Goal: Task Accomplishment & Management: Manage account settings

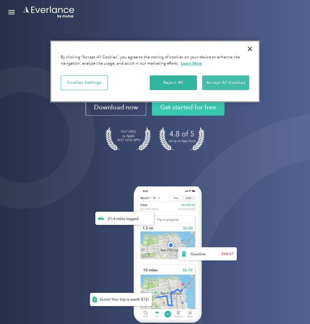
click at [224, 85] on button "Accept All Cookies" at bounding box center [225, 82] width 47 height 15
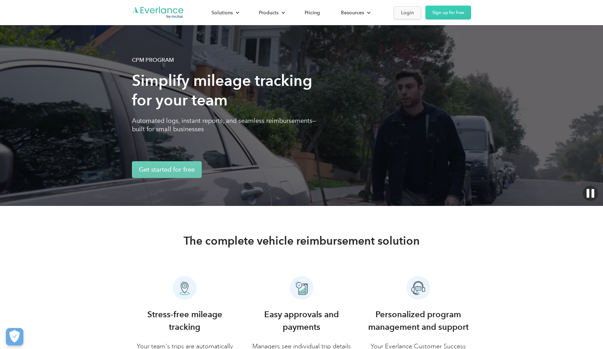
click at [404, 14] on div "Login" at bounding box center [407, 12] width 13 height 9
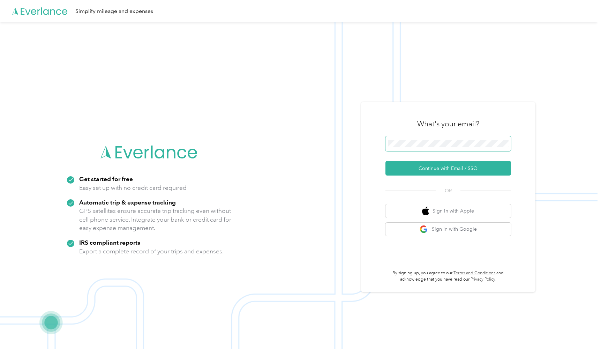
click at [451, 138] on span at bounding box center [448, 143] width 126 height 15
click at [447, 170] on button "Continue with Email / SSO" at bounding box center [448, 168] width 126 height 15
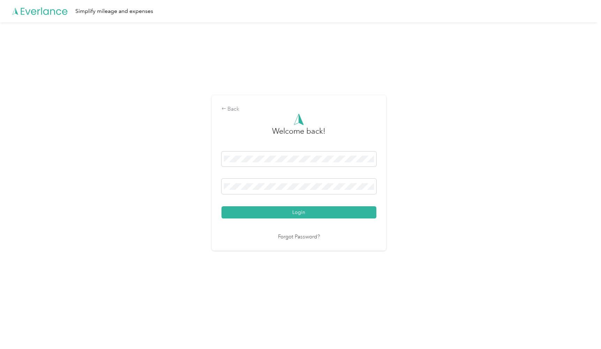
click at [300, 212] on button "Login" at bounding box center [299, 212] width 155 height 12
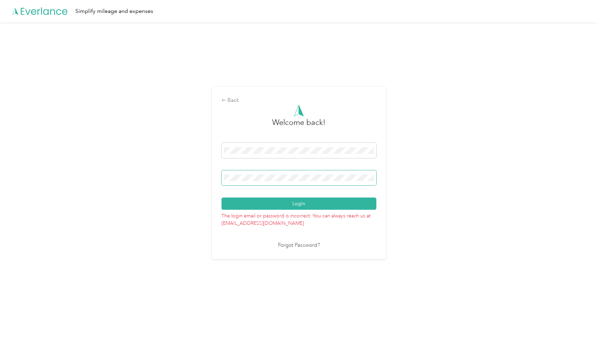
click at [300, 204] on button "Login" at bounding box center [299, 203] width 155 height 12
click at [52, 163] on div "Back Welcome back! Login The login email or password is incorrect. You can alwa…" at bounding box center [299, 175] width 598 height 307
click at [211, 148] on div "Back Welcome back! Login The login email or password is incorrect. You can alwa…" at bounding box center [299, 175] width 598 height 307
click at [271, 181] on span at bounding box center [299, 177] width 155 height 15
click at [269, 207] on button "Login" at bounding box center [299, 203] width 155 height 12
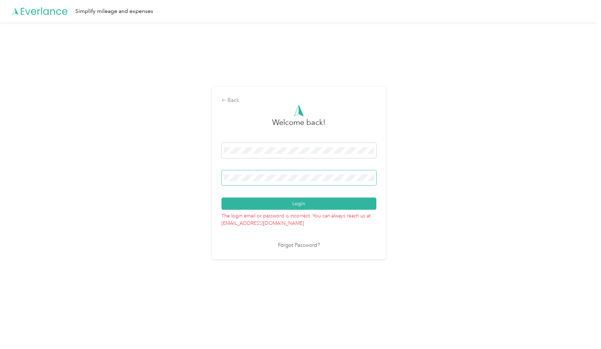
click at [183, 162] on div "Back Welcome back! Login The login email or password is incorrect. You can alwa…" at bounding box center [299, 175] width 598 height 307
click at [300, 204] on button "Login" at bounding box center [299, 203] width 155 height 12
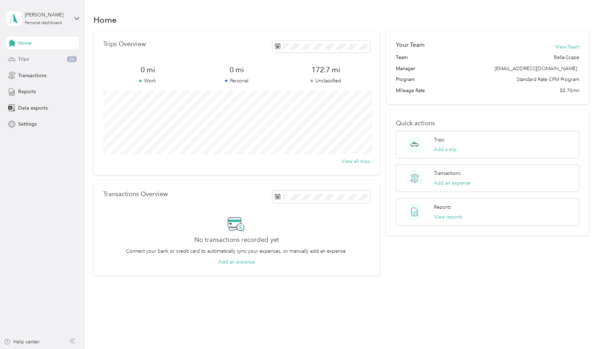
click at [68, 61] on span "24" at bounding box center [72, 59] width 10 height 6
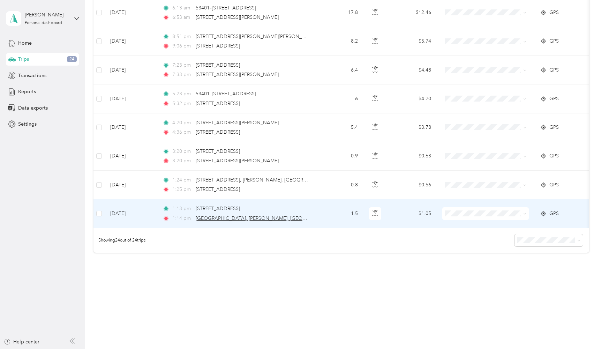
scroll to position [644, 0]
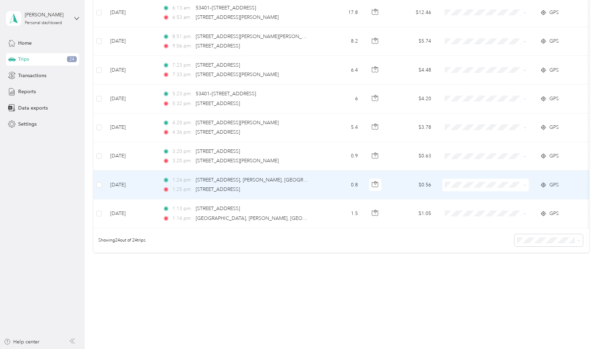
click at [325, 183] on td "0.8" at bounding box center [340, 185] width 46 height 29
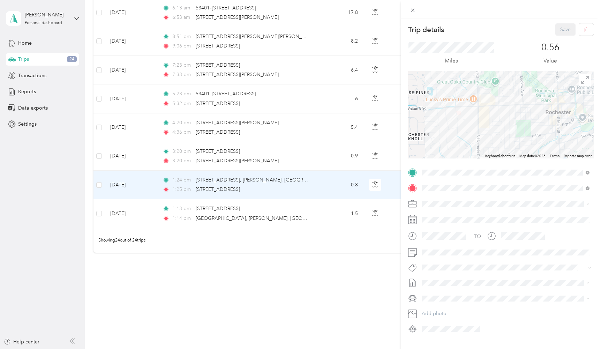
click at [486, 114] on div at bounding box center [501, 114] width 186 height 87
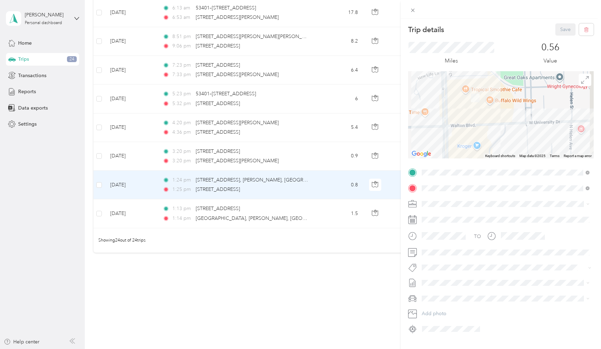
drag, startPoint x: 491, startPoint y: 105, endPoint x: 440, endPoint y: 108, distance: 51.4
click at [440, 108] on div at bounding box center [501, 114] width 186 height 87
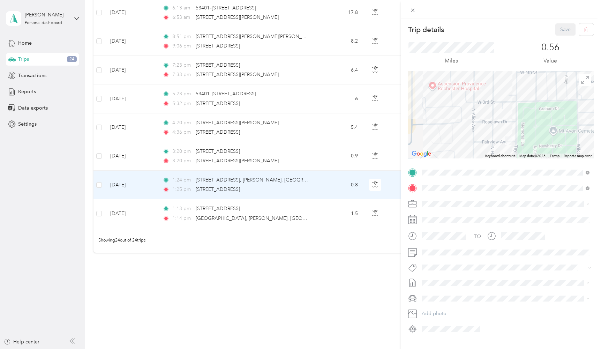
drag, startPoint x: 502, startPoint y: 115, endPoint x: 477, endPoint y: 80, distance: 42.9
click at [477, 80] on div at bounding box center [501, 114] width 186 height 87
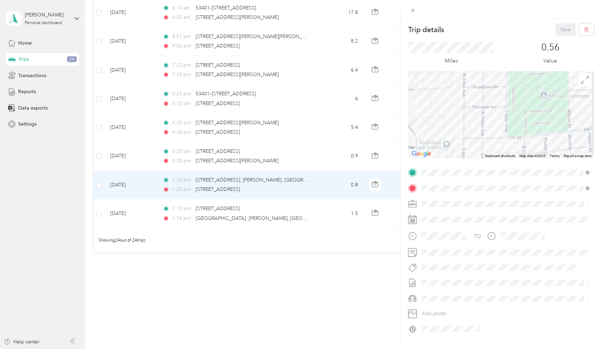
drag, startPoint x: 521, startPoint y: 135, endPoint x: 511, endPoint y: 98, distance: 37.9
click at [511, 99] on div at bounding box center [501, 114] width 186 height 87
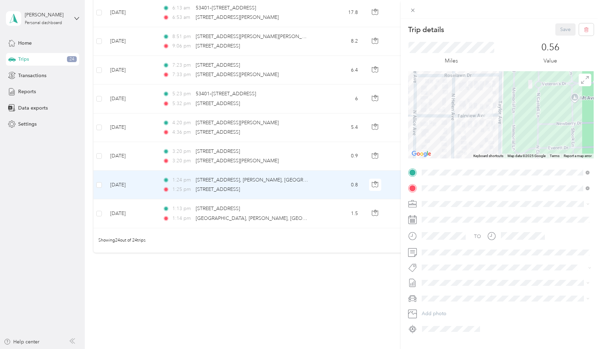
drag, startPoint x: 487, startPoint y: 122, endPoint x: 492, endPoint y: 122, distance: 5.2
click at [492, 122] on div at bounding box center [501, 114] width 186 height 87
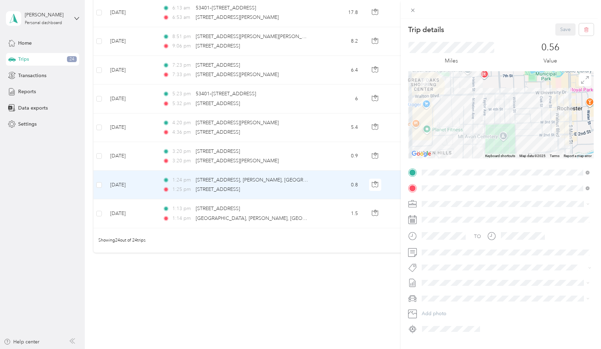
drag, startPoint x: 464, startPoint y: 125, endPoint x: 474, endPoint y: 141, distance: 19.0
click at [474, 140] on div at bounding box center [501, 114] width 186 height 87
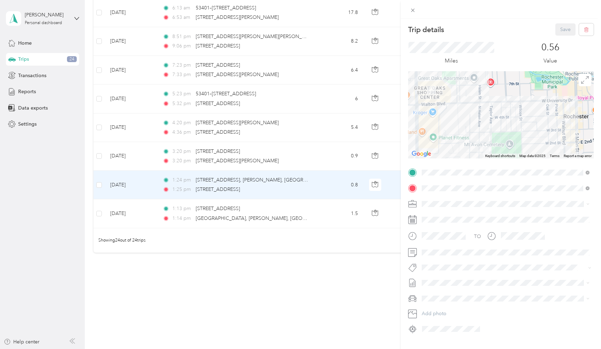
click at [307, 156] on div "Trip details Save This trip cannot be edited because it is either under review,…" at bounding box center [300, 174] width 601 height 349
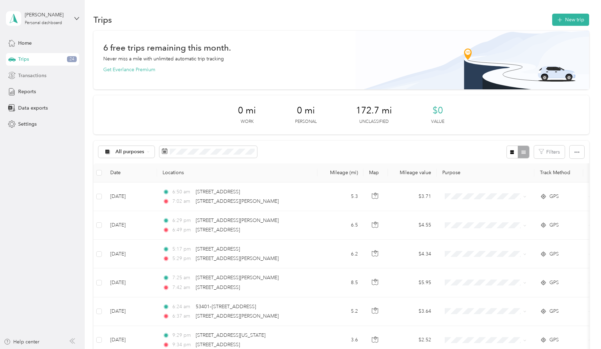
click at [54, 77] on div "Transactions" at bounding box center [42, 75] width 73 height 13
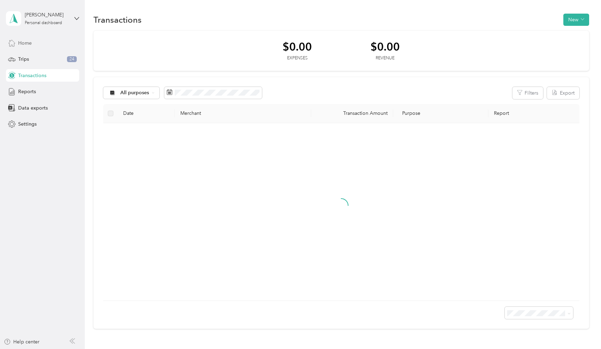
click at [42, 43] on div "Home" at bounding box center [42, 43] width 73 height 13
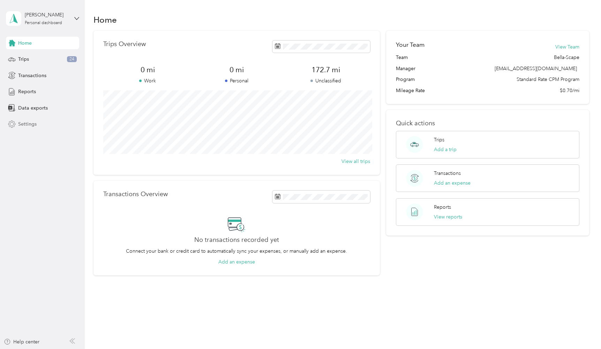
click at [27, 126] on span "Settings" at bounding box center [27, 123] width 18 height 7
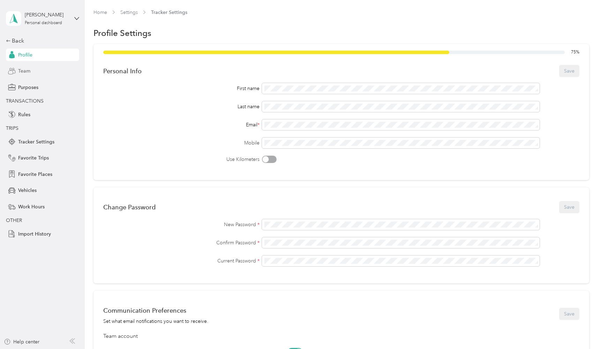
click at [35, 74] on div "Team" at bounding box center [42, 71] width 73 height 13
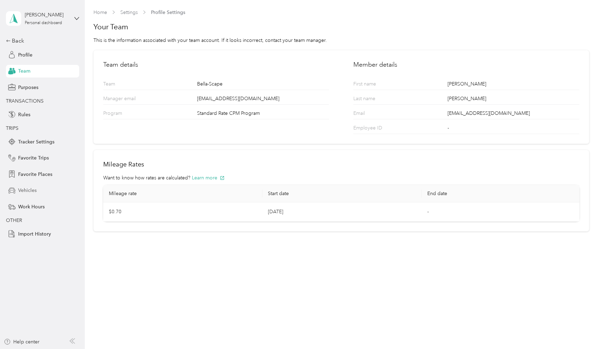
click at [35, 192] on span "Vehicles" at bounding box center [27, 190] width 18 height 7
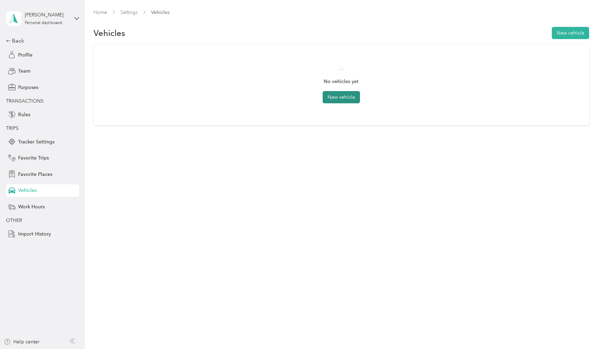
click at [342, 102] on button "New vehicle" at bounding box center [341, 97] width 37 height 12
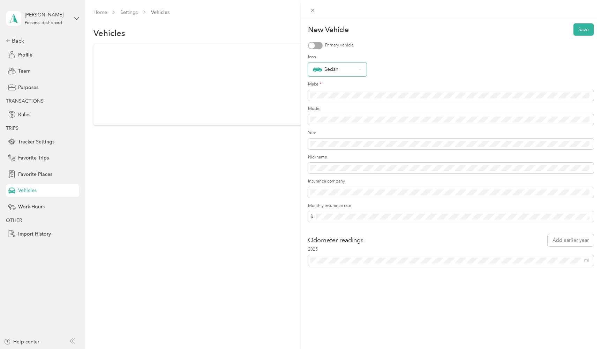
click at [336, 69] on div "Sedan" at bounding box center [335, 69] width 44 height 9
click at [342, 98] on div "Rocket" at bounding box center [337, 97] width 49 height 9
click at [347, 74] on div "Rocket" at bounding box center [337, 69] width 59 height 14
click at [335, 167] on div "Pickup" at bounding box center [337, 166] width 49 height 7
click at [343, 98] on form "New Vehicle Save Primary vehicle Icon Pickup Make * Model Year Nickname Insuran…" at bounding box center [451, 142] width 286 height 238
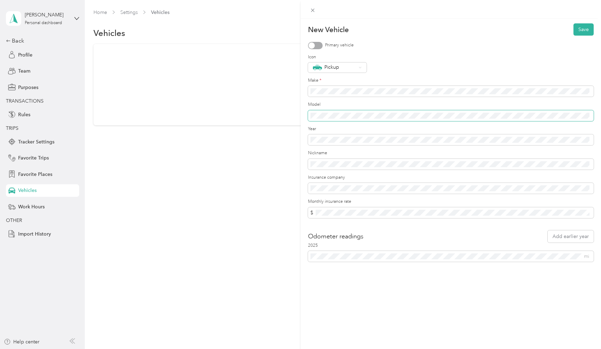
click at [342, 119] on span at bounding box center [451, 115] width 286 height 11
click at [335, 143] on span at bounding box center [451, 139] width 286 height 11
click at [340, 183] on span at bounding box center [451, 188] width 286 height 11
click at [355, 221] on form "New Vehicle Save Primary vehicle Icon Pickup Make * Model Year Nickname Insuran…" at bounding box center [451, 142] width 286 height 238
click at [586, 31] on button "Save" at bounding box center [584, 29] width 20 height 12
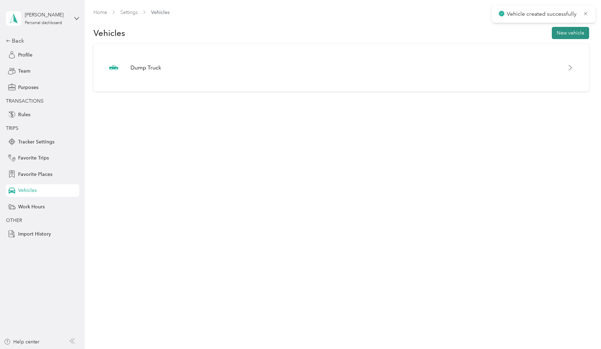
click at [565, 36] on button "New vehicle" at bounding box center [570, 33] width 37 height 12
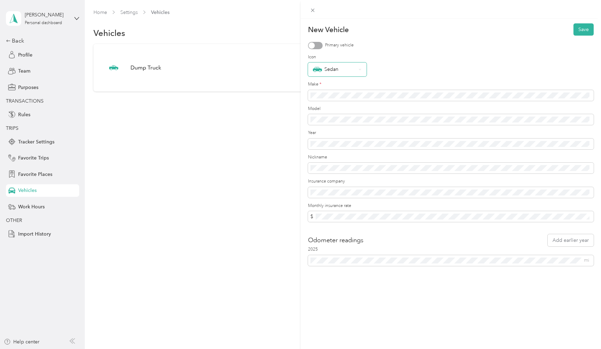
click at [342, 68] on div "Sedan" at bounding box center [335, 69] width 44 height 9
click at [340, 142] on div "Pickup" at bounding box center [337, 142] width 49 height 7
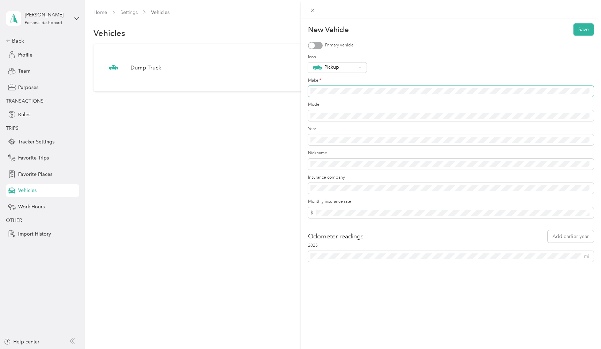
click at [351, 87] on span at bounding box center [451, 91] width 286 height 11
click at [582, 28] on button "Save" at bounding box center [584, 29] width 20 height 12
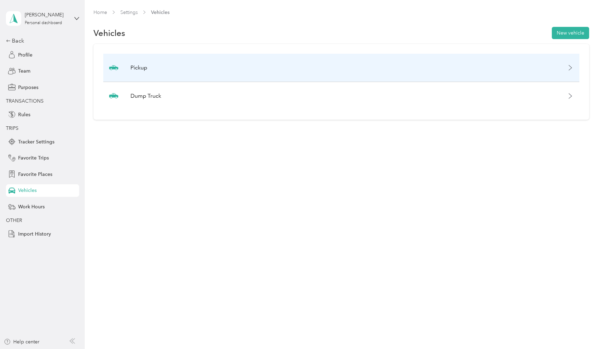
click at [563, 67] on div "Pickup" at bounding box center [341, 68] width 476 height 28
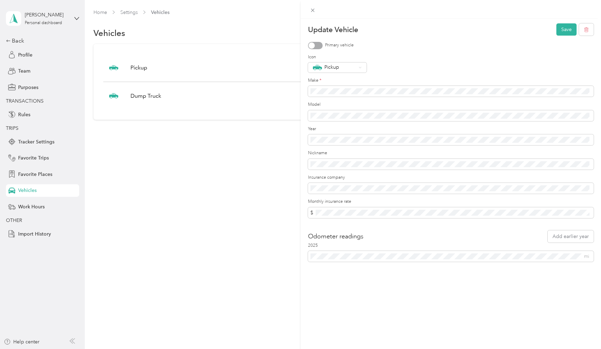
click at [449, 99] on form "Update Vehicle Save Primary vehicle Icon Pickup Make * Model Year Nickname Insu…" at bounding box center [451, 142] width 286 height 238
click at [569, 28] on button "Save" at bounding box center [566, 29] width 20 height 12
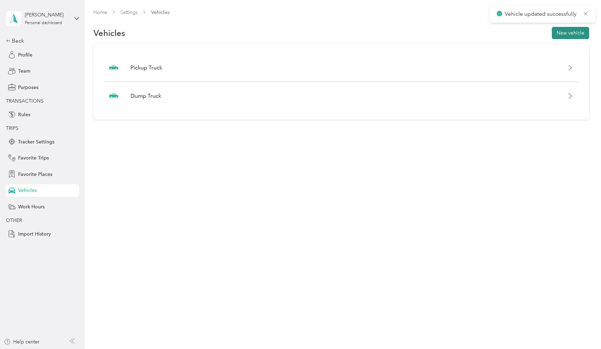
click at [589, 33] on button "New vehicle" at bounding box center [570, 33] width 37 height 12
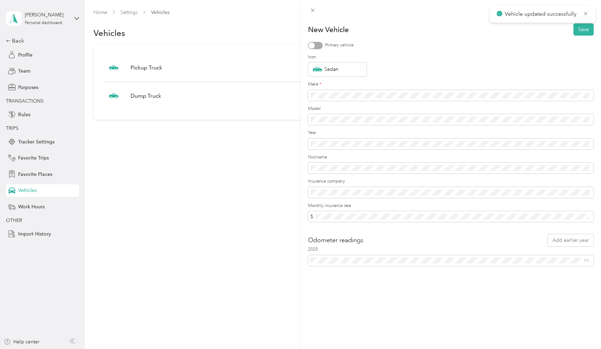
click at [482, 103] on form "New Vehicle Save Primary vehicle Icon Sedan Make * Model Year Nickname Insuranc…" at bounding box center [451, 144] width 286 height 242
click at [579, 28] on button "Save" at bounding box center [584, 29] width 20 height 12
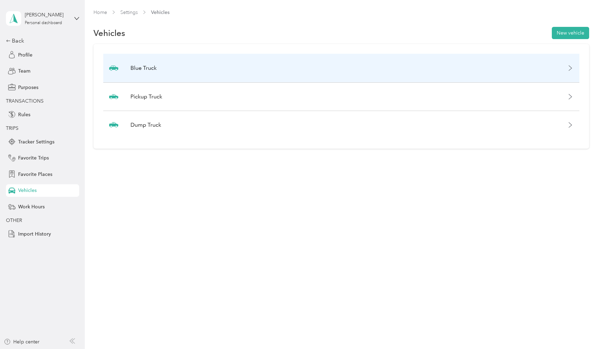
click at [252, 71] on div "Blue Truck" at bounding box center [341, 68] width 476 height 29
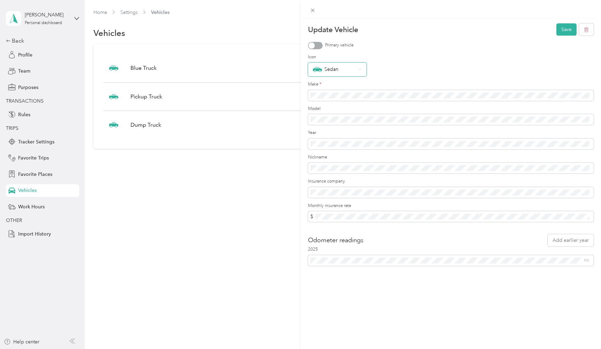
click at [361, 75] on div "Sedan" at bounding box center [337, 69] width 59 height 14
click at [336, 98] on div "Rocket" at bounding box center [337, 97] width 49 height 9
click at [251, 180] on div "Update Vehicle Save Primary vehicle Icon Rocket Make * Model Year Nickname Insu…" at bounding box center [300, 174] width 601 height 349
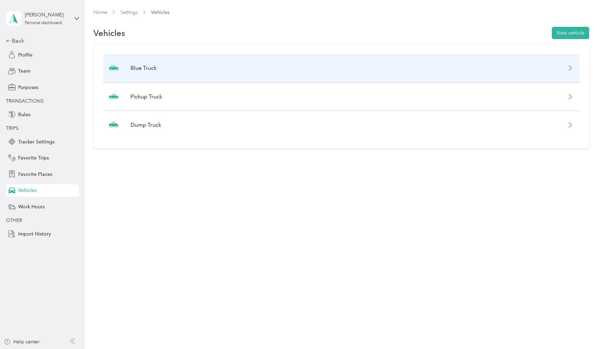
click at [459, 68] on div "Blue Truck" at bounding box center [341, 68] width 476 height 29
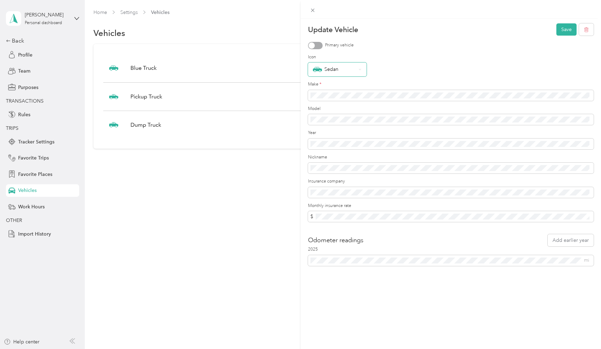
click at [359, 68] on icon at bounding box center [360, 69] width 3 height 3
click at [338, 97] on div "Rocket" at bounding box center [337, 97] width 49 height 9
click at [564, 31] on button "Save" at bounding box center [566, 29] width 20 height 12
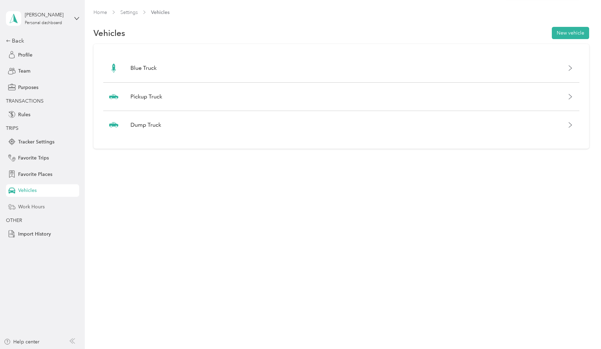
click at [46, 205] on div "Work Hours" at bounding box center [42, 206] width 73 height 13
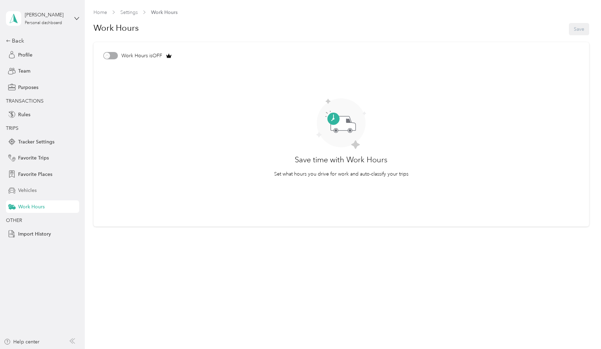
click at [52, 189] on div "Vehicles" at bounding box center [42, 190] width 73 height 13
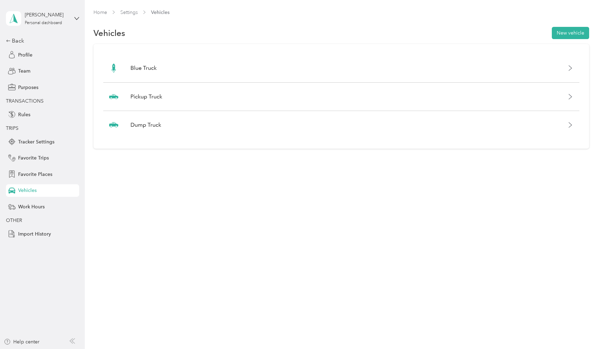
click at [57, 167] on div "Back Profile Team Purposes TRANSACTIONS Rules TRIPS Tracker Settings Favorite T…" at bounding box center [42, 138] width 73 height 203
click at [39, 82] on div "Purposes" at bounding box center [42, 87] width 73 height 13
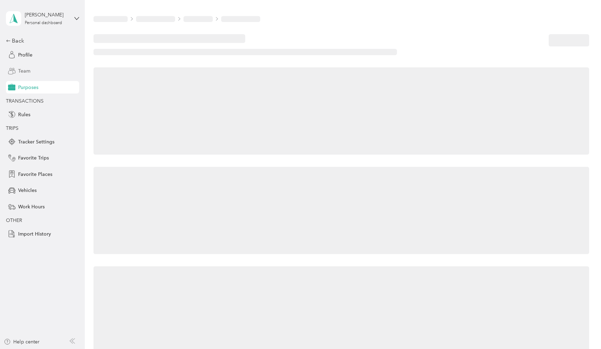
click at [38, 75] on div "Team" at bounding box center [42, 71] width 73 height 13
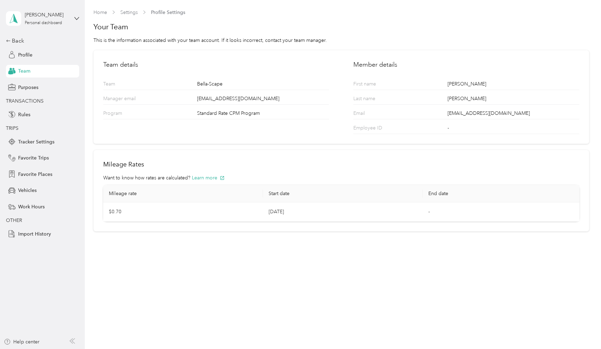
click at [136, 16] on section "Home Settings Profile Settings Your Team This is the information associated wit…" at bounding box center [341, 120] width 496 height 223
click at [135, 13] on link "Settings" at bounding box center [128, 12] width 17 height 6
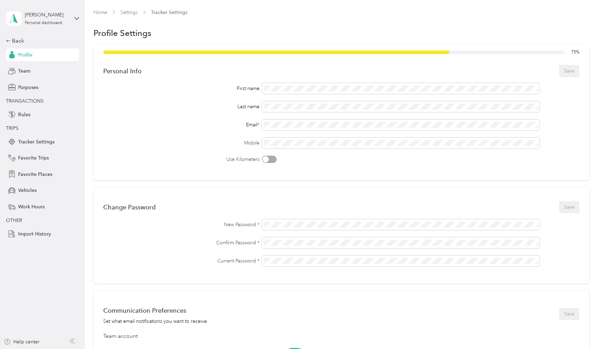
click at [72, 17] on div "Eric Hutchinson Personal dashboard" at bounding box center [42, 18] width 73 height 24
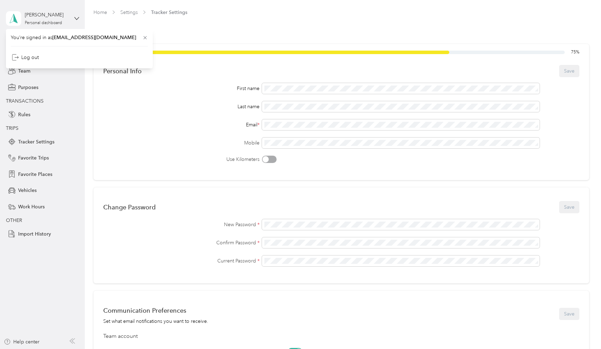
click at [72, 11] on div "Eric Hutchinson Personal dashboard" at bounding box center [42, 18] width 73 height 24
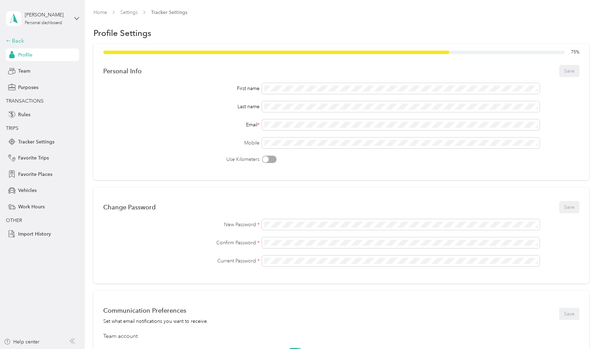
click at [16, 40] on div "Back" at bounding box center [41, 41] width 70 height 8
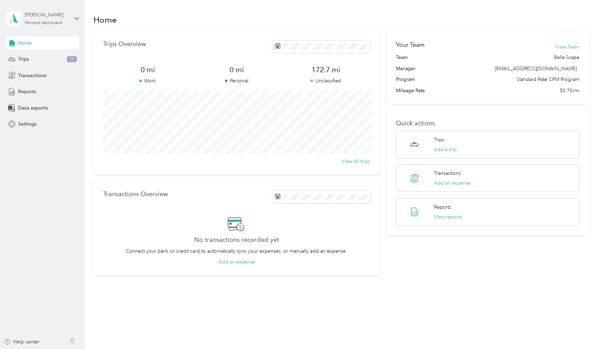
click at [67, 24] on div "Eric Hutchinson Personal dashboard" at bounding box center [47, 18] width 44 height 14
click at [58, 19] on div "Eric Hutchinson Personal dashboard" at bounding box center [47, 18] width 44 height 14
click at [37, 55] on div "Log out" at bounding box center [25, 57] width 27 height 7
